Goal: Task Accomplishment & Management: Manage account settings

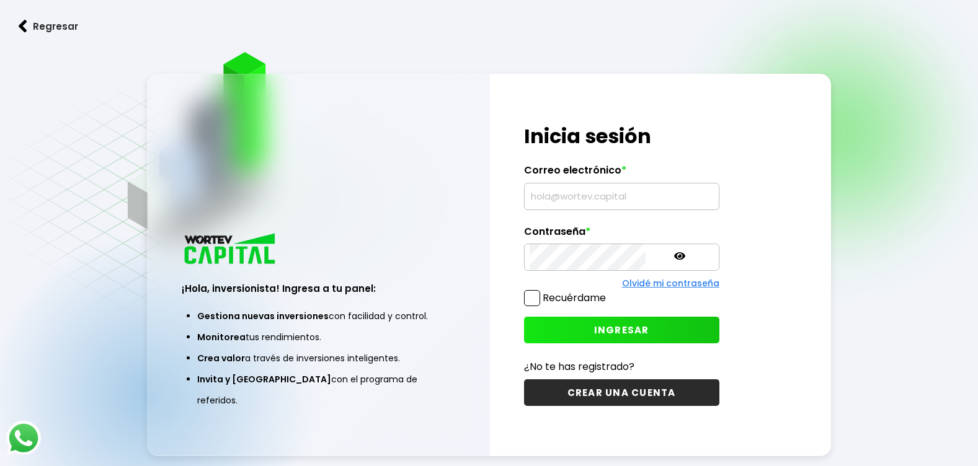
type input "[EMAIL_ADDRESS][DOMAIN_NAME]"
click at [559, 200] on input "[EMAIL_ADDRESS][DOMAIN_NAME]" at bounding box center [621, 196] width 184 height 26
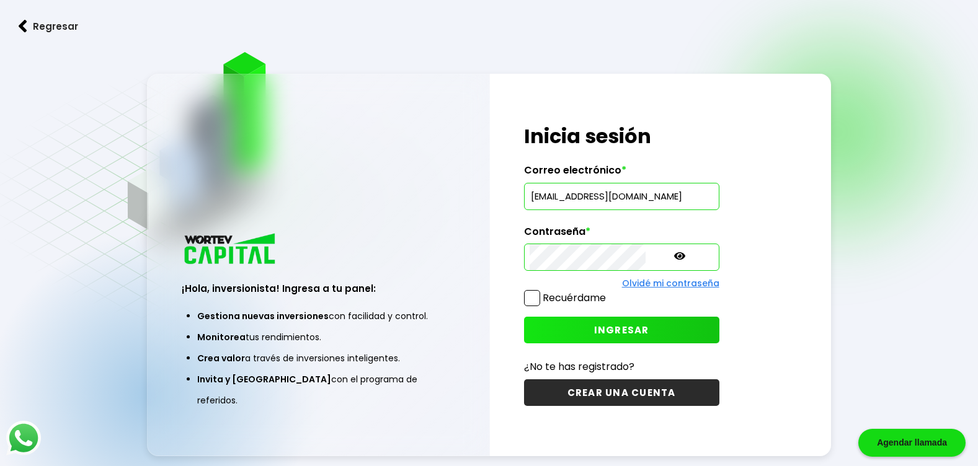
click at [594, 332] on span "INGRESAR" at bounding box center [621, 330] width 55 height 13
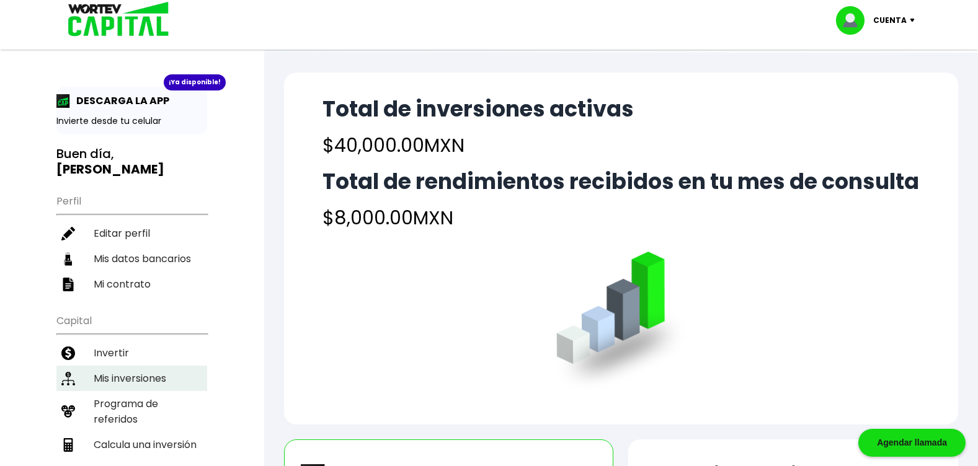
click at [116, 366] on li "Mis inversiones" at bounding box center [131, 378] width 151 height 25
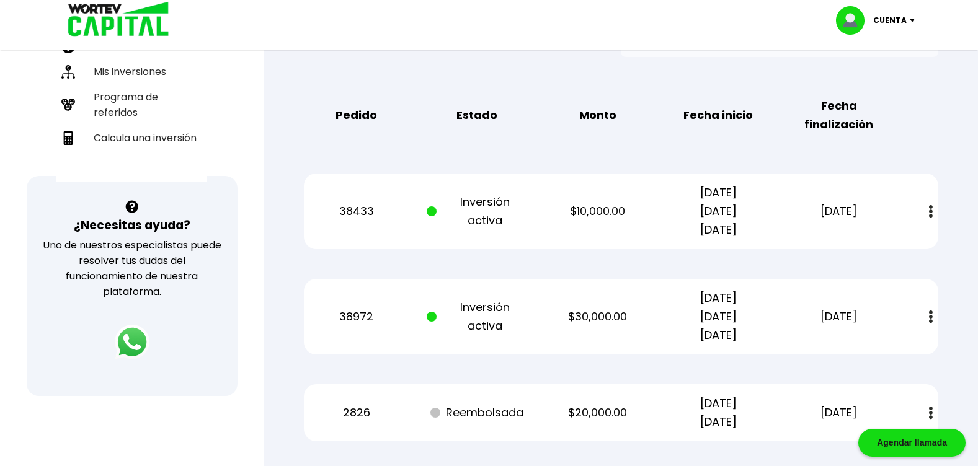
scroll to position [310, 0]
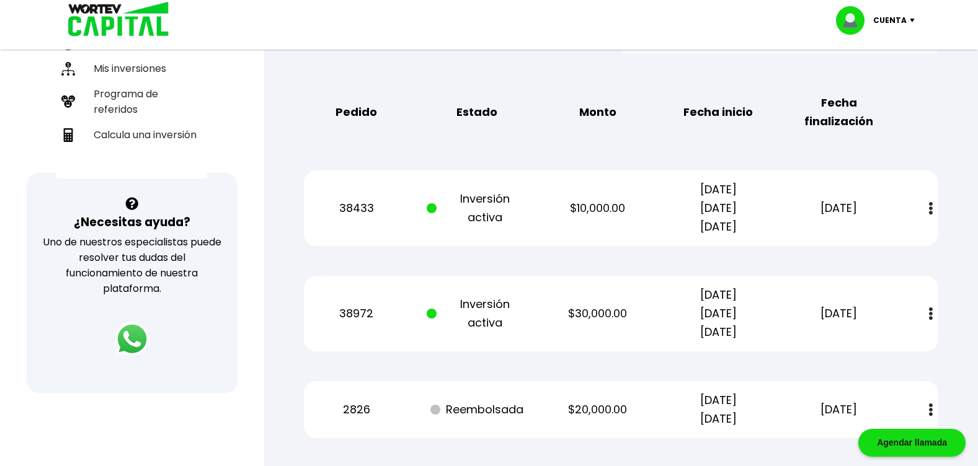
click at [927, 206] on button at bounding box center [930, 208] width 17 height 27
click at [880, 241] on link "Estado de cuenta" at bounding box center [848, 241] width 87 height 15
click at [929, 312] on img at bounding box center [931, 313] width 4 height 13
click at [855, 351] on link "Estado de cuenta" at bounding box center [848, 347] width 87 height 15
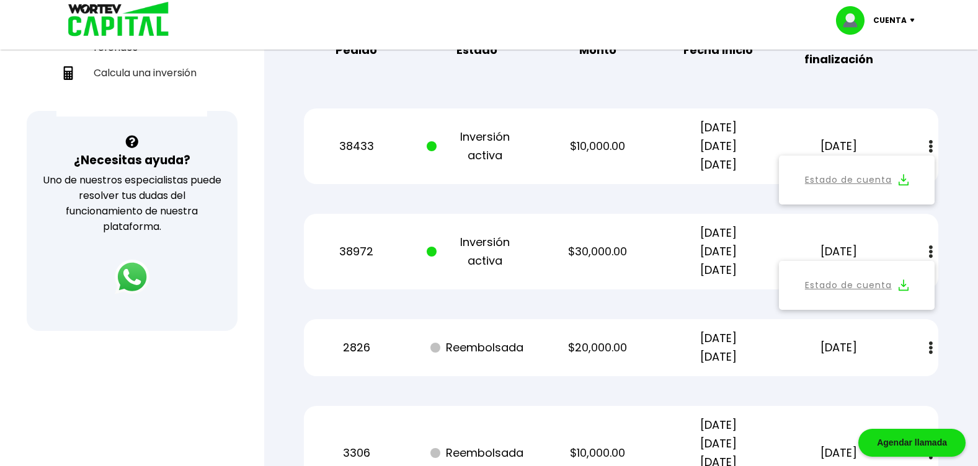
click at [960, 210] on div "Regresar Mis inversiones Como inversionista activo de WORTEV CAPITAL, apoyas el…" at bounding box center [620, 154] width 713 height 946
click at [894, 120] on div "38433 Inversión activa $10,000.00 [DATE] [DATE] [DATE] [DATE] Estado de cuenta" at bounding box center [621, 146] width 634 height 76
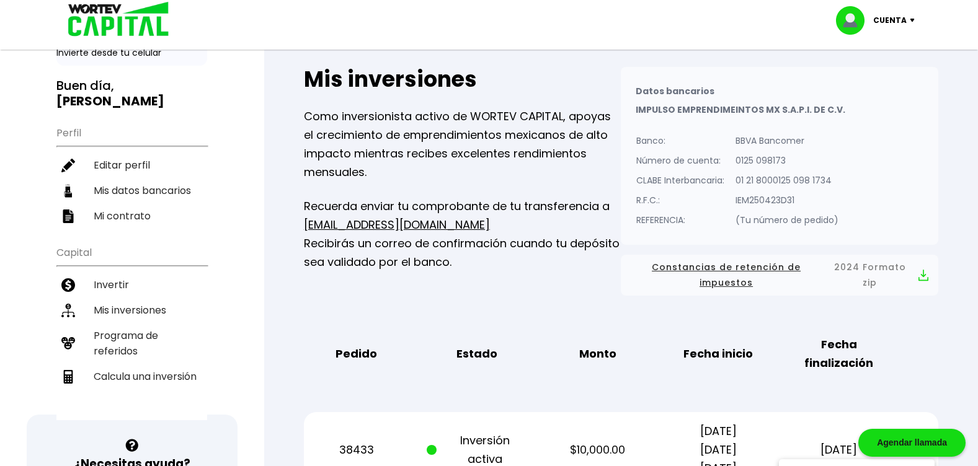
scroll to position [0, 0]
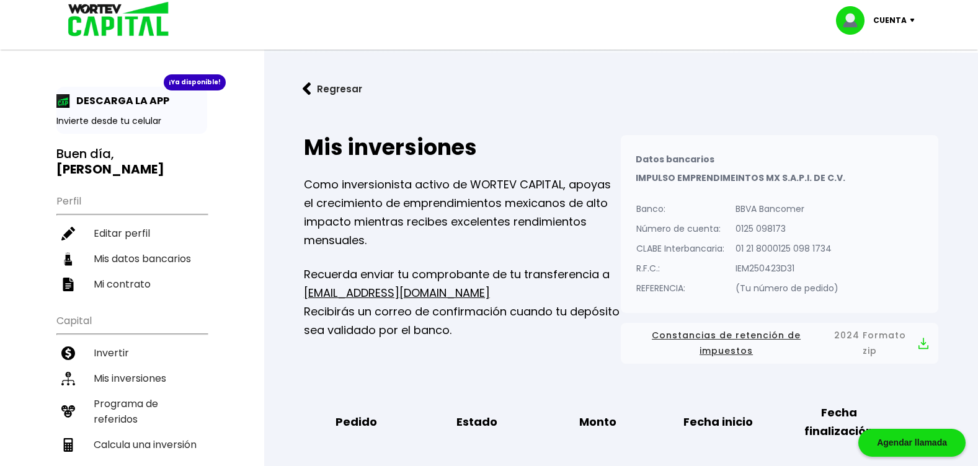
click at [894, 20] on p "Cuenta" at bounding box center [889, 20] width 33 height 19
click at [877, 81] on li "Cerrar sesión" at bounding box center [876, 82] width 99 height 25
